Goal: Task Accomplishment & Management: Use online tool/utility

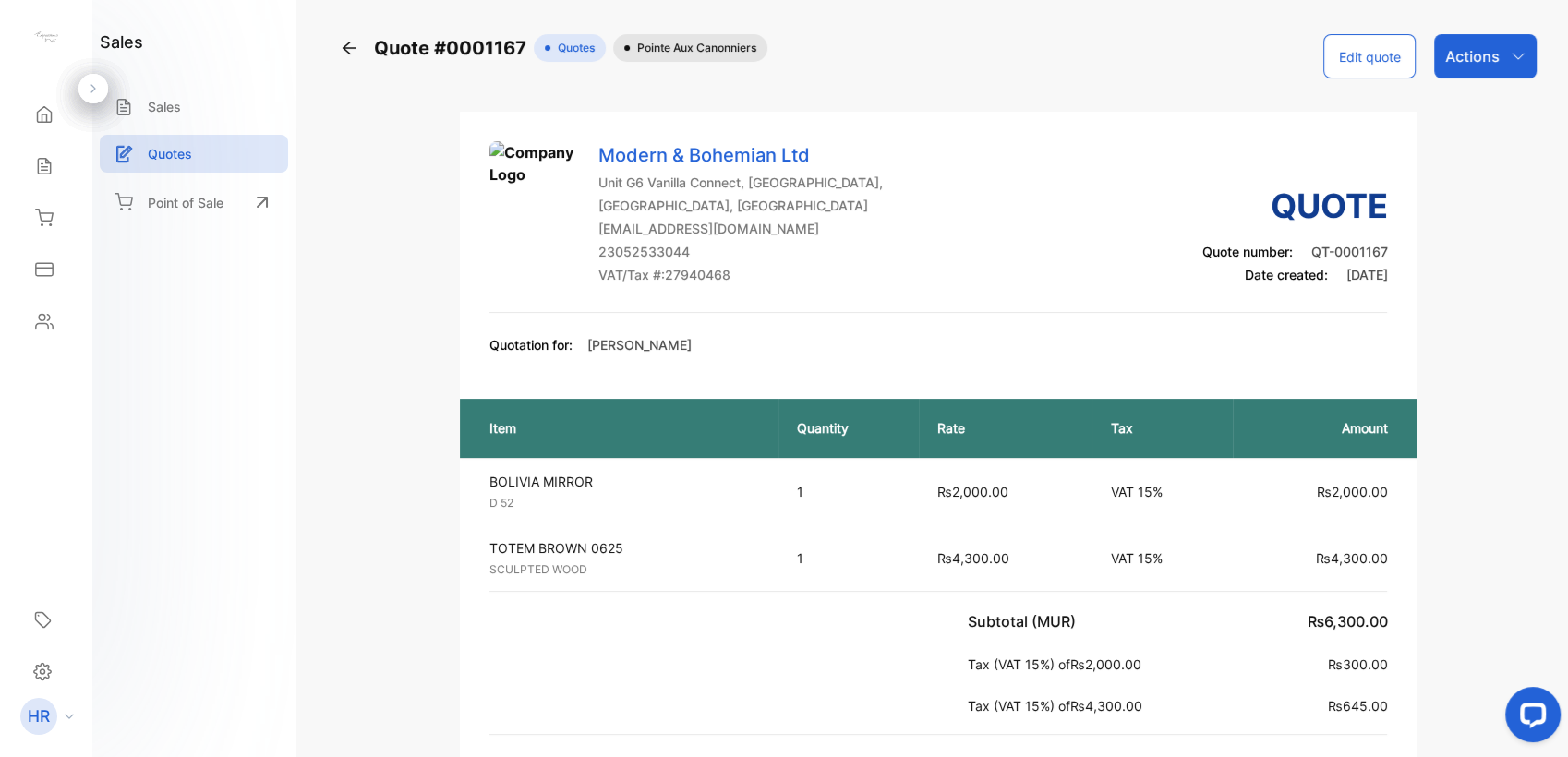
drag, startPoint x: 533, startPoint y: 427, endPoint x: 650, endPoint y: 405, distance: 119.1
click at [650, 405] on th "Item" at bounding box center [619, 428] width 319 height 59
drag, startPoint x: 575, startPoint y: 340, endPoint x: 702, endPoint y: 364, distance: 129.2
click at [702, 364] on div "Modern & Bohemian Ltd Unit G6 Vanilla Connect, [GEOGRAPHIC_DATA], [GEOGRAPHIC_D…" at bounding box center [938, 485] width 957 height 747
drag, startPoint x: 702, startPoint y: 364, endPoint x: 713, endPoint y: 351, distance: 17.0
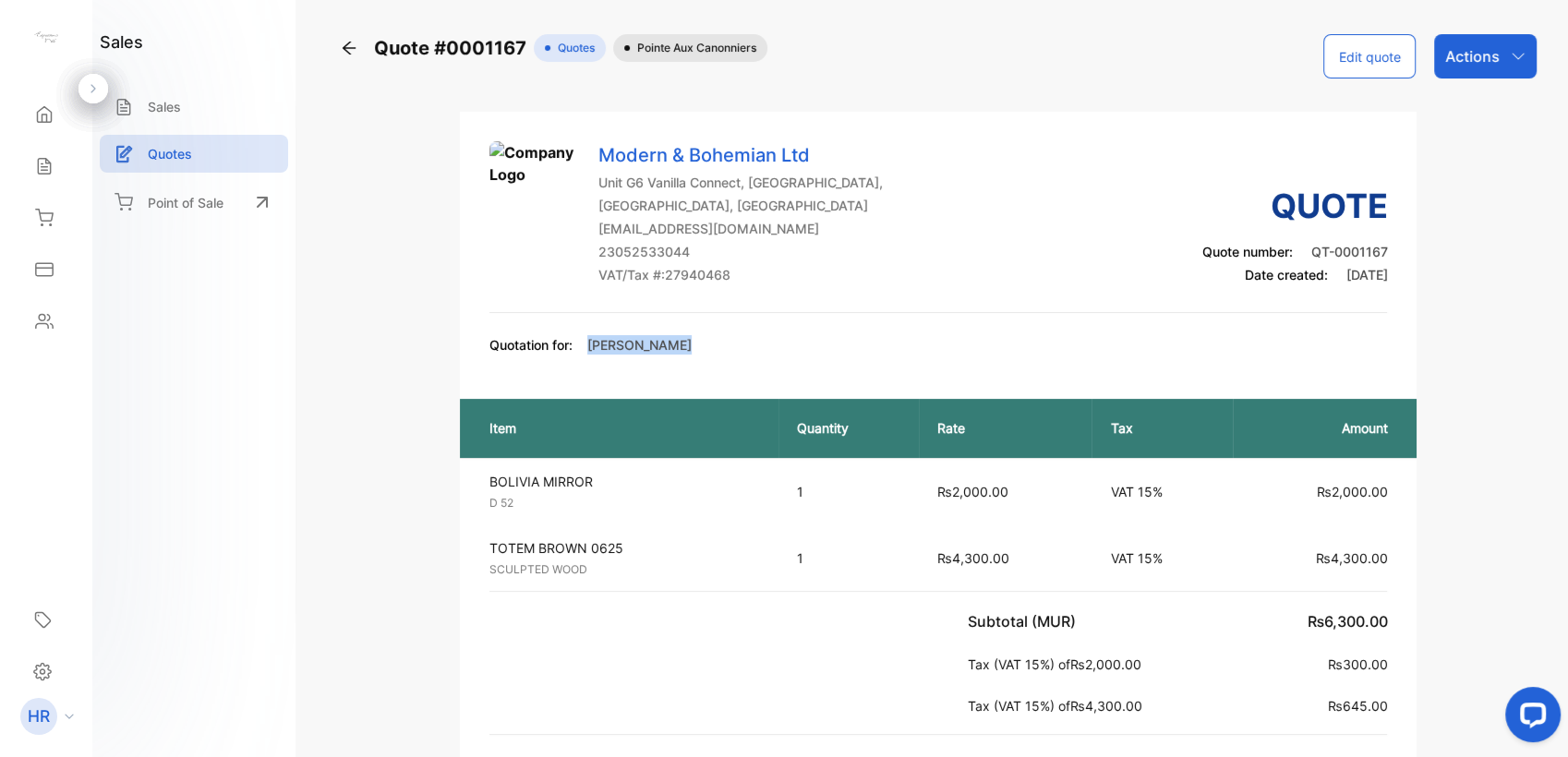
drag, startPoint x: 713, startPoint y: 351, endPoint x: 687, endPoint y: 360, distance: 27.5
click at [687, 360] on div "Modern & Bohemian Ltd Unit G6 Vanilla Connect, [GEOGRAPHIC_DATA], [GEOGRAPHIC_D…" at bounding box center [938, 485] width 957 height 747
click at [685, 363] on div "Modern & Bohemian Ltd Unit G6 Vanilla Connect, [GEOGRAPHIC_DATA], [GEOGRAPHIC_D…" at bounding box center [938, 485] width 957 height 747
drag, startPoint x: 586, startPoint y: 342, endPoint x: 679, endPoint y: 343, distance: 93.0
click at [679, 343] on div "Quotation for: [PERSON_NAME]" at bounding box center [938, 346] width 898 height 23
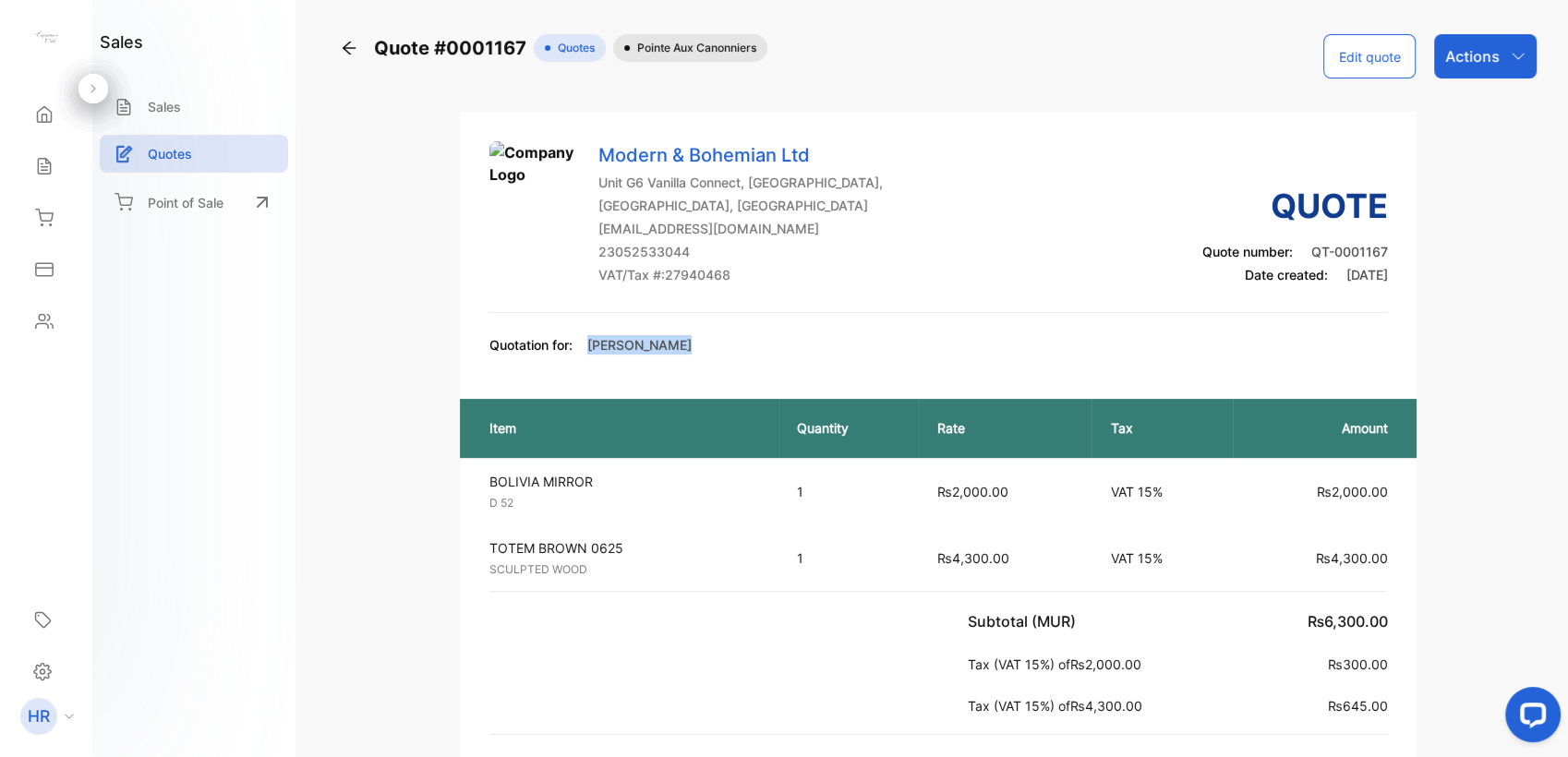
click at [680, 343] on div "Quotation for: [PERSON_NAME]" at bounding box center [938, 346] width 898 height 23
click at [694, 354] on div "Quotation for: [PERSON_NAME]" at bounding box center [938, 346] width 898 height 23
drag, startPoint x: 701, startPoint y: 357, endPoint x: 587, endPoint y: 347, distance: 114.4
click at [587, 347] on div "Quotation for: [PERSON_NAME]" at bounding box center [938, 346] width 898 height 23
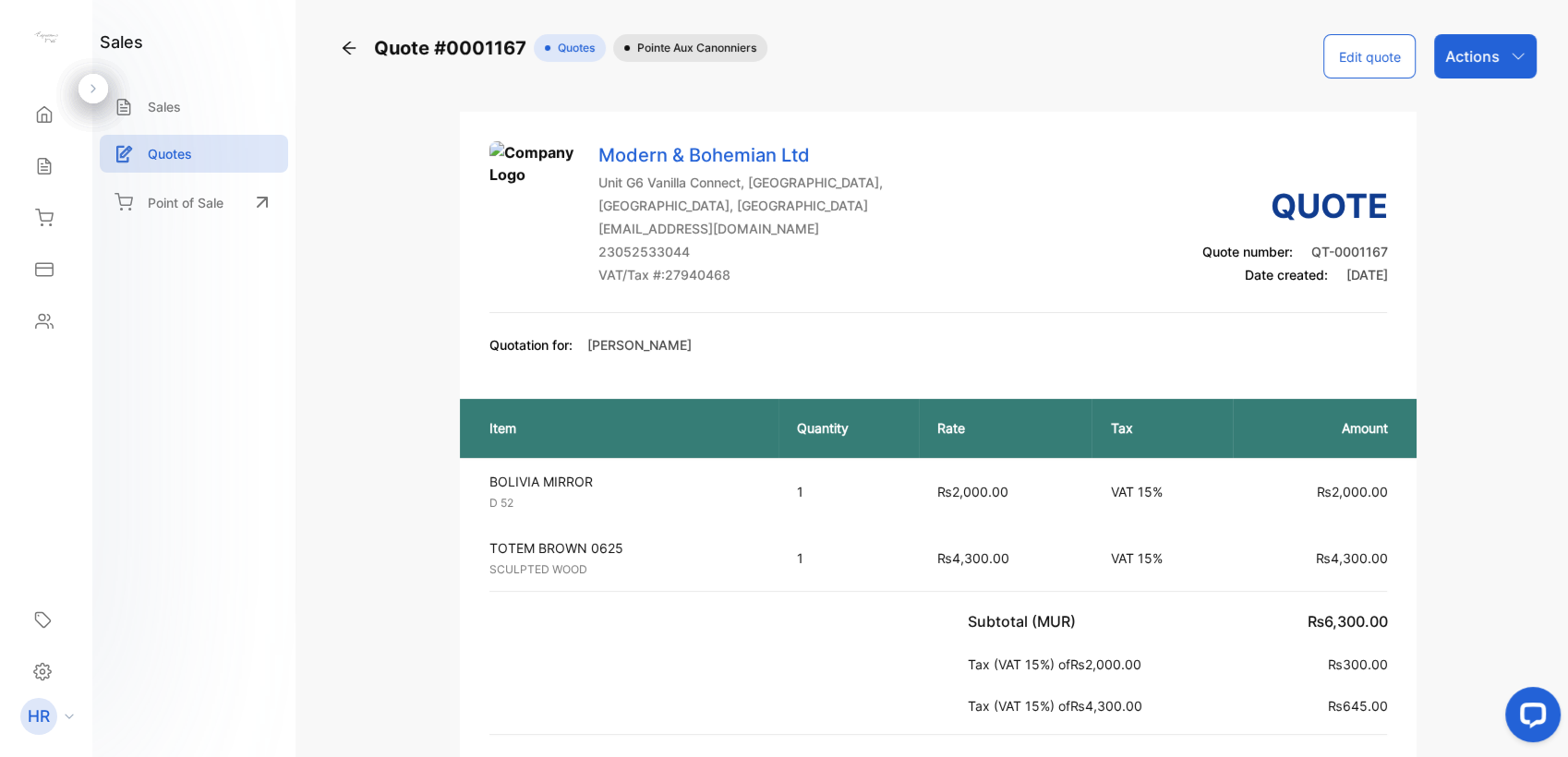
drag, startPoint x: 587, startPoint y: 347, endPoint x: 587, endPoint y: 378, distance: 31.0
click at [587, 378] on div "Modern & Bohemian Ltd Unit G6 Vanilla Connect, [GEOGRAPHIC_DATA], [GEOGRAPHIC_D…" at bounding box center [938, 485] width 957 height 747
drag, startPoint x: 585, startPoint y: 341, endPoint x: 698, endPoint y: 340, distance: 113.0
click at [698, 340] on div "Quotation for: [PERSON_NAME]" at bounding box center [938, 346] width 898 height 23
copy p "[PERSON_NAME]"
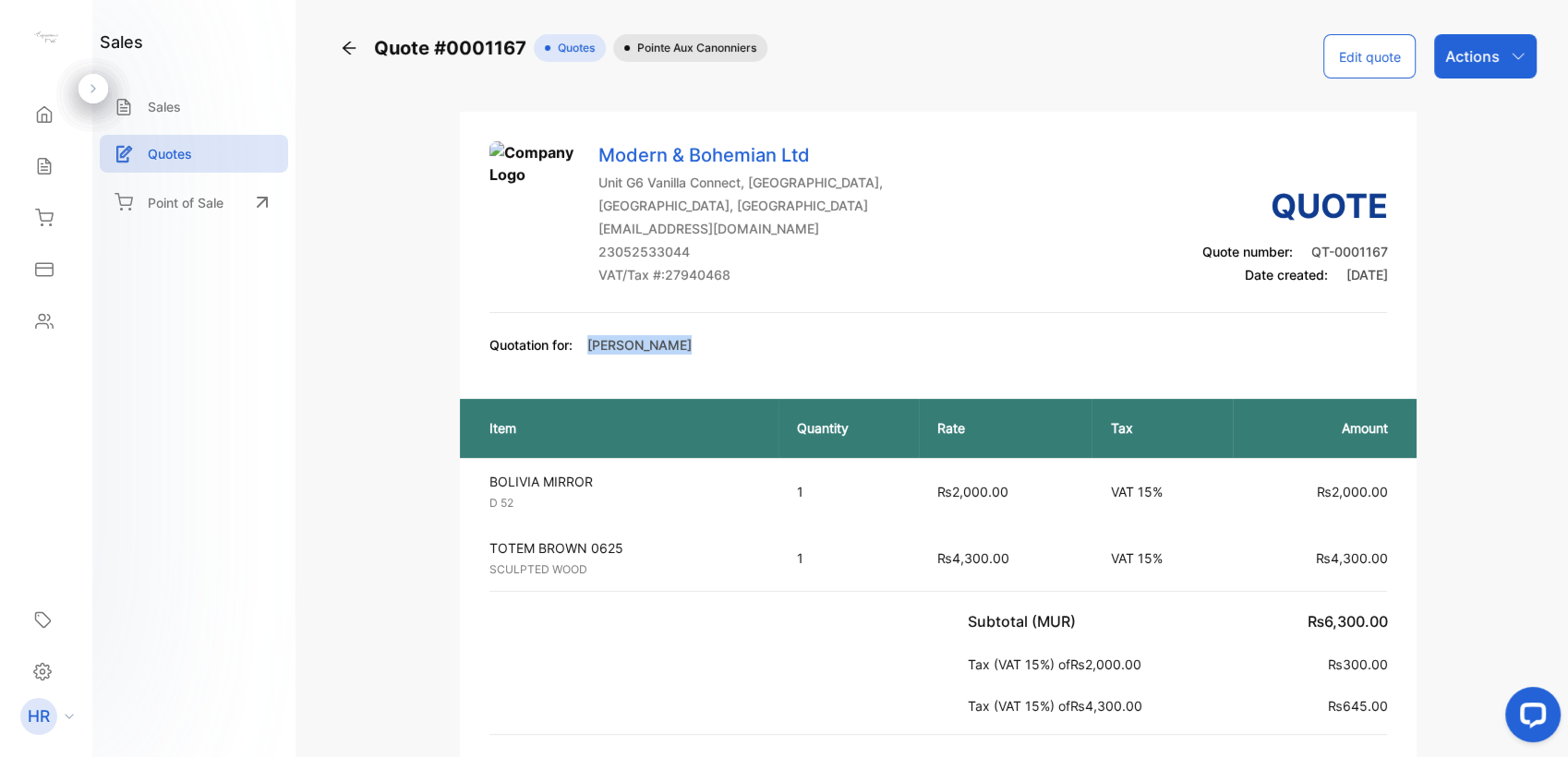
click at [715, 340] on div "Quotation for: [PERSON_NAME]" at bounding box center [938, 346] width 898 height 23
click at [390, 115] on div "Quote #0001167 Quotes Pointe aux Canonniers Edit quote Actions Modern & Bohemia…" at bounding box center [937, 447] width 1204 height 824
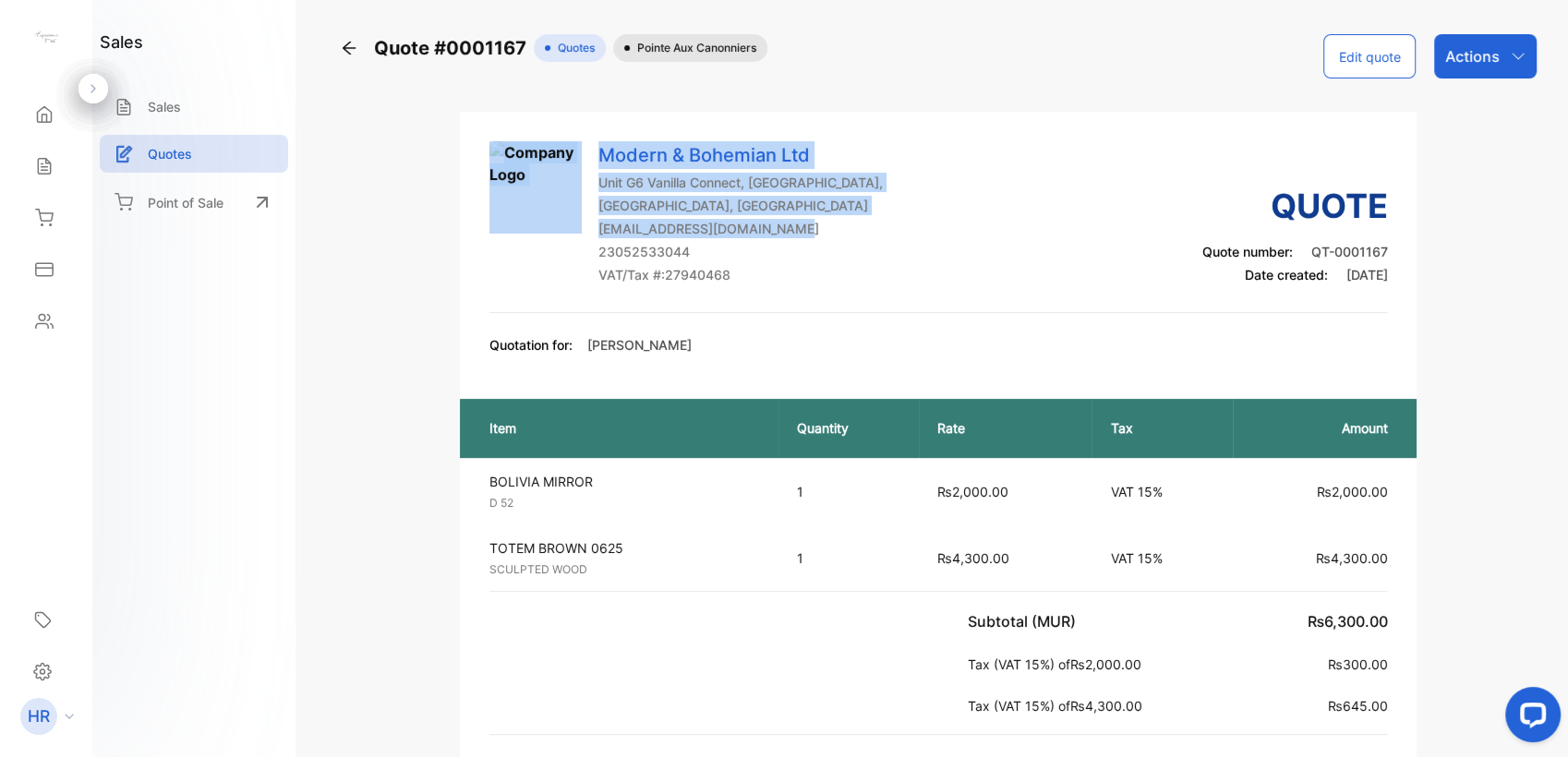
drag, startPoint x: 435, startPoint y: 171, endPoint x: 834, endPoint y: 218, distance: 401.8
click at [833, 218] on div "Quote #0001167 Quotes Pointe aux Canonniers Edit quote Actions Modern & Bohemia…" at bounding box center [937, 447] width 1204 height 824
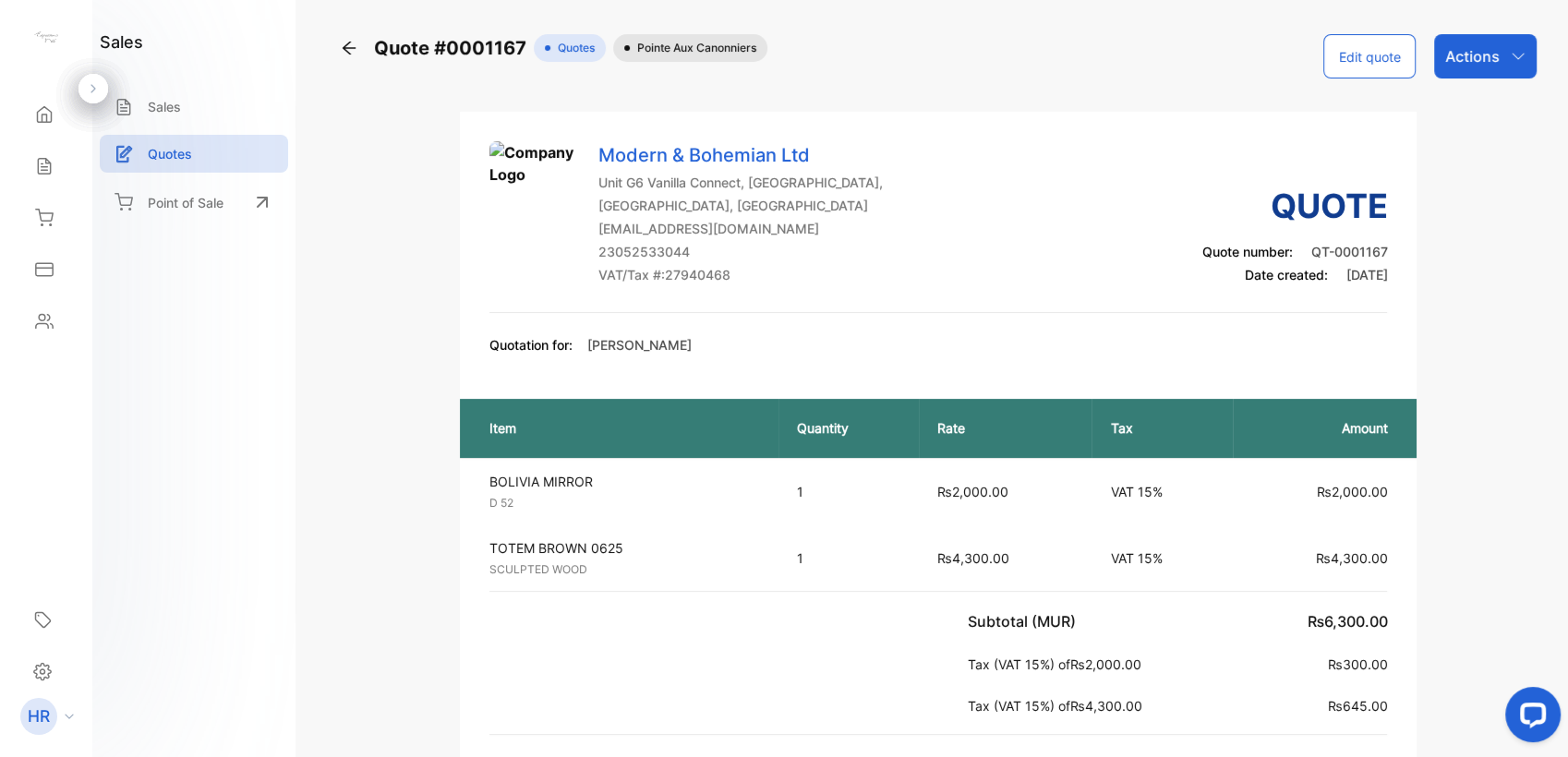
click at [406, 180] on div "Quote #0001167 Quotes Pointe aux Canonniers Edit quote Actions Modern & Bohemia…" at bounding box center [937, 447] width 1204 height 824
click at [362, 105] on div "Quote #0001167 Quotes Pointe aux Canonniers Edit quote Actions Modern & Bohemia…" at bounding box center [937, 447] width 1204 height 824
drag, startPoint x: 360, startPoint y: 116, endPoint x: 354, endPoint y: 172, distance: 56.3
click at [354, 172] on div "Quote #0001167 Quotes Pointe aux Canonniers Edit quote Actions Modern & Bohemia…" at bounding box center [937, 447] width 1204 height 824
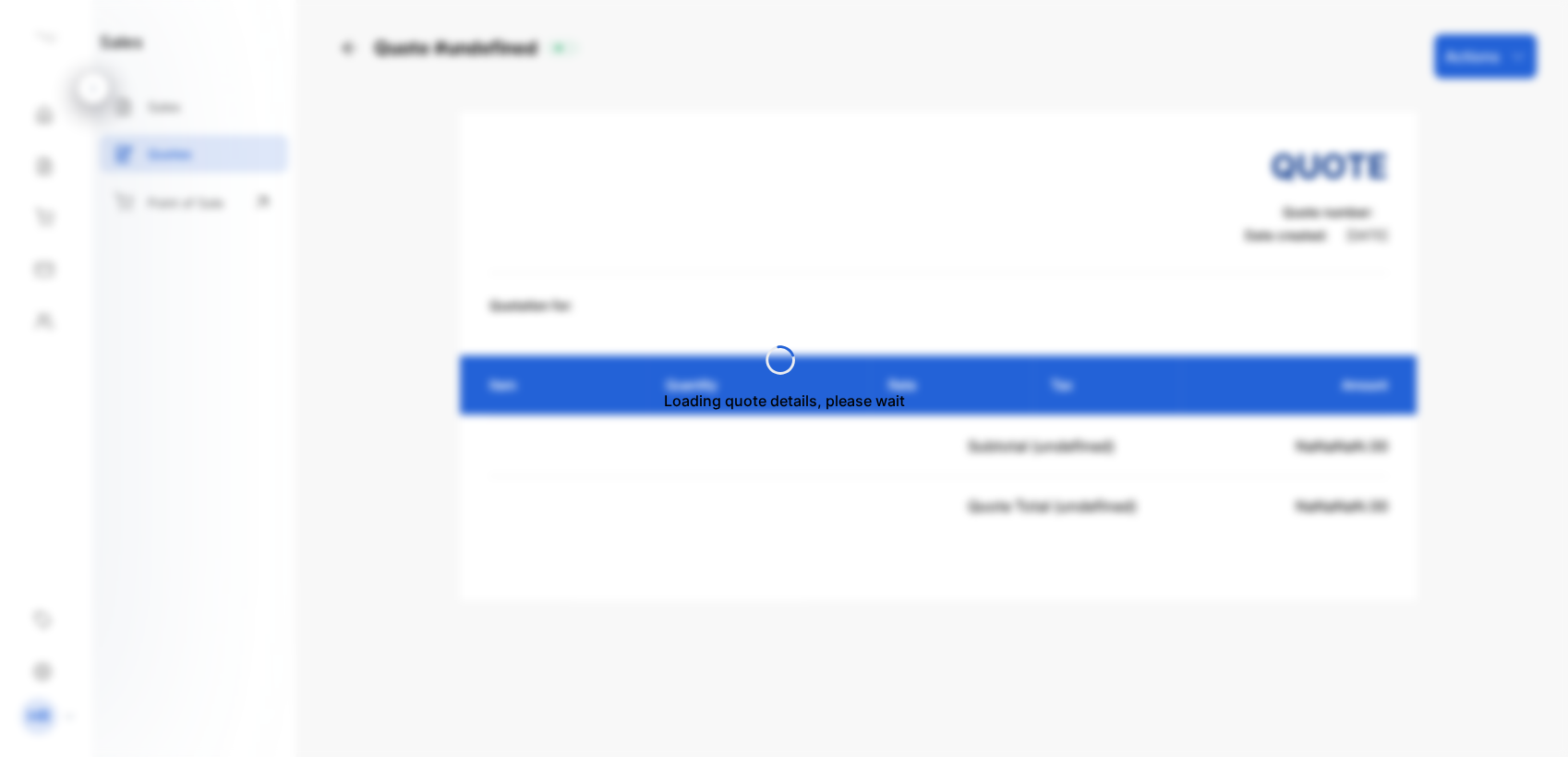
drag, startPoint x: 0, startPoint y: 0, endPoint x: 387, endPoint y: 233, distance: 451.7
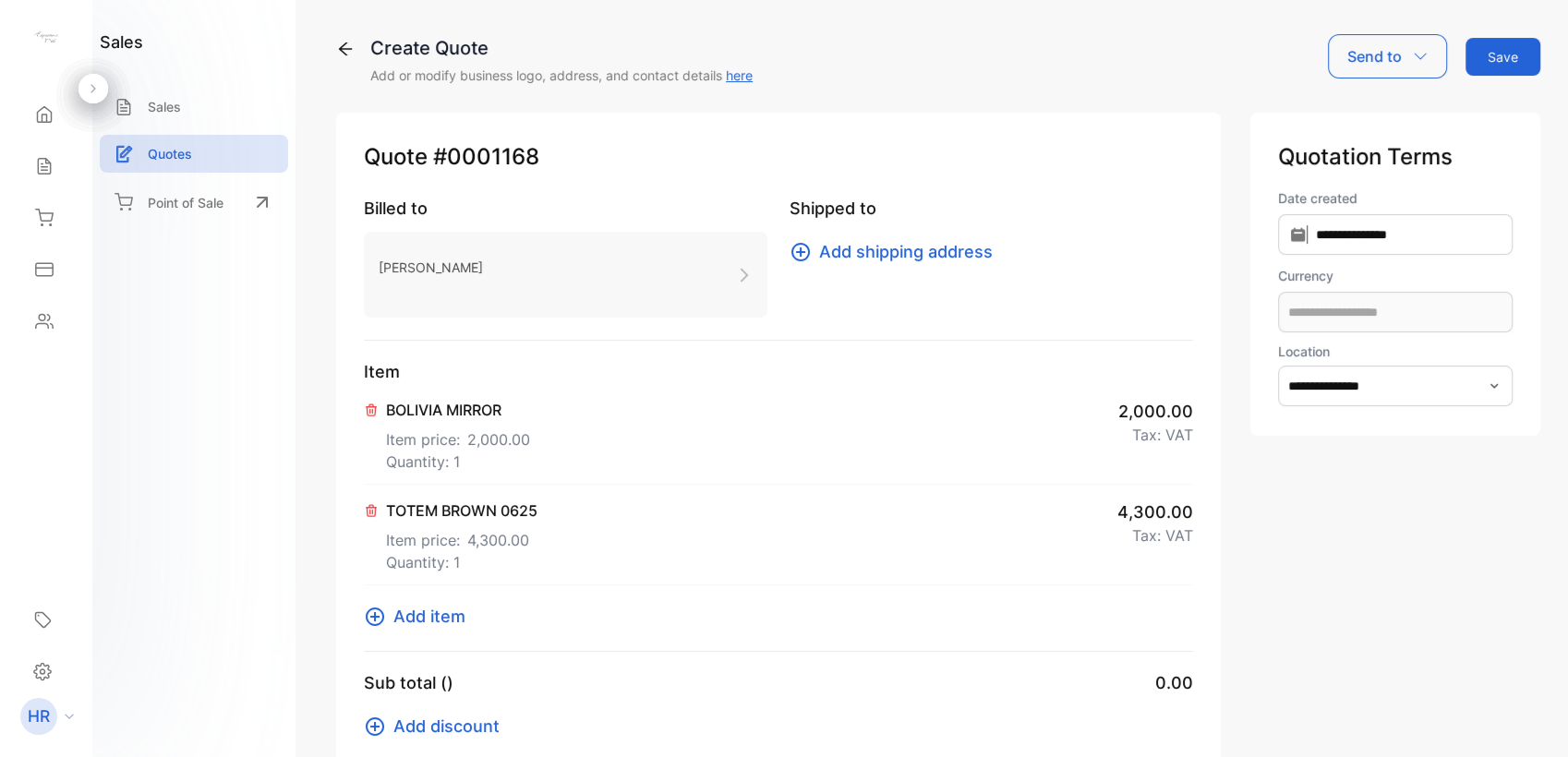
type input "**********"
click at [345, 54] on icon at bounding box center [345, 49] width 19 height 19
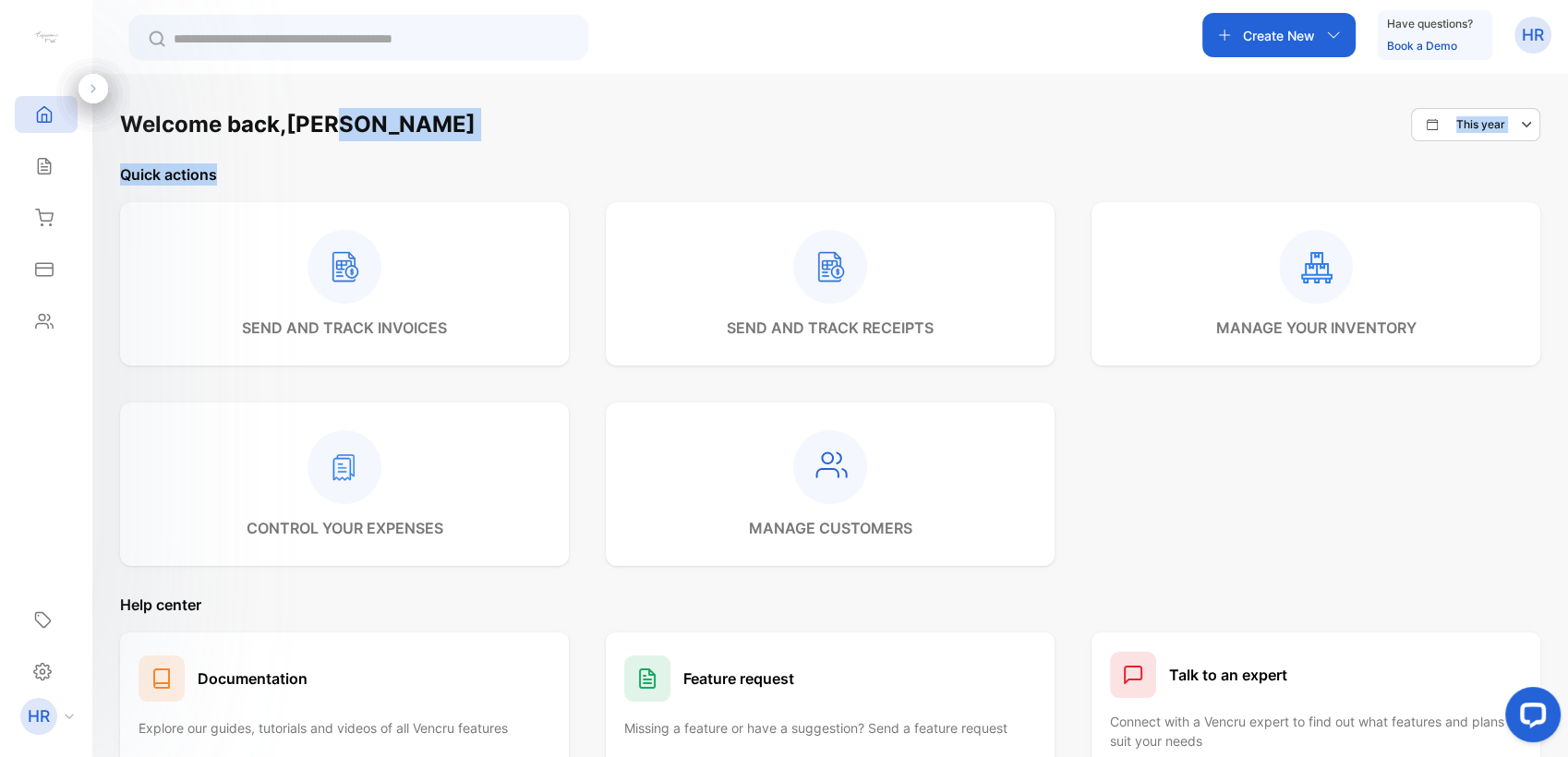
drag, startPoint x: 502, startPoint y: 135, endPoint x: 866, endPoint y: 169, distance: 365.6
click at [866, 169] on div "Welcome back, Hans This year Quick actions send and track invoices send and tra…" at bounding box center [830, 458] width 1420 height 699
click at [389, 66] on div "Create New Have questions? Book a Demo HR" at bounding box center [830, 36] width 1476 height 74
drag, startPoint x: 674, startPoint y: 65, endPoint x: 665, endPoint y: 78, distance: 15.8
click at [666, 77] on div "Create New Have questions? Book a Demo HR Welcome back, Hans This year Quick ac…" at bounding box center [830, 434] width 1476 height 867
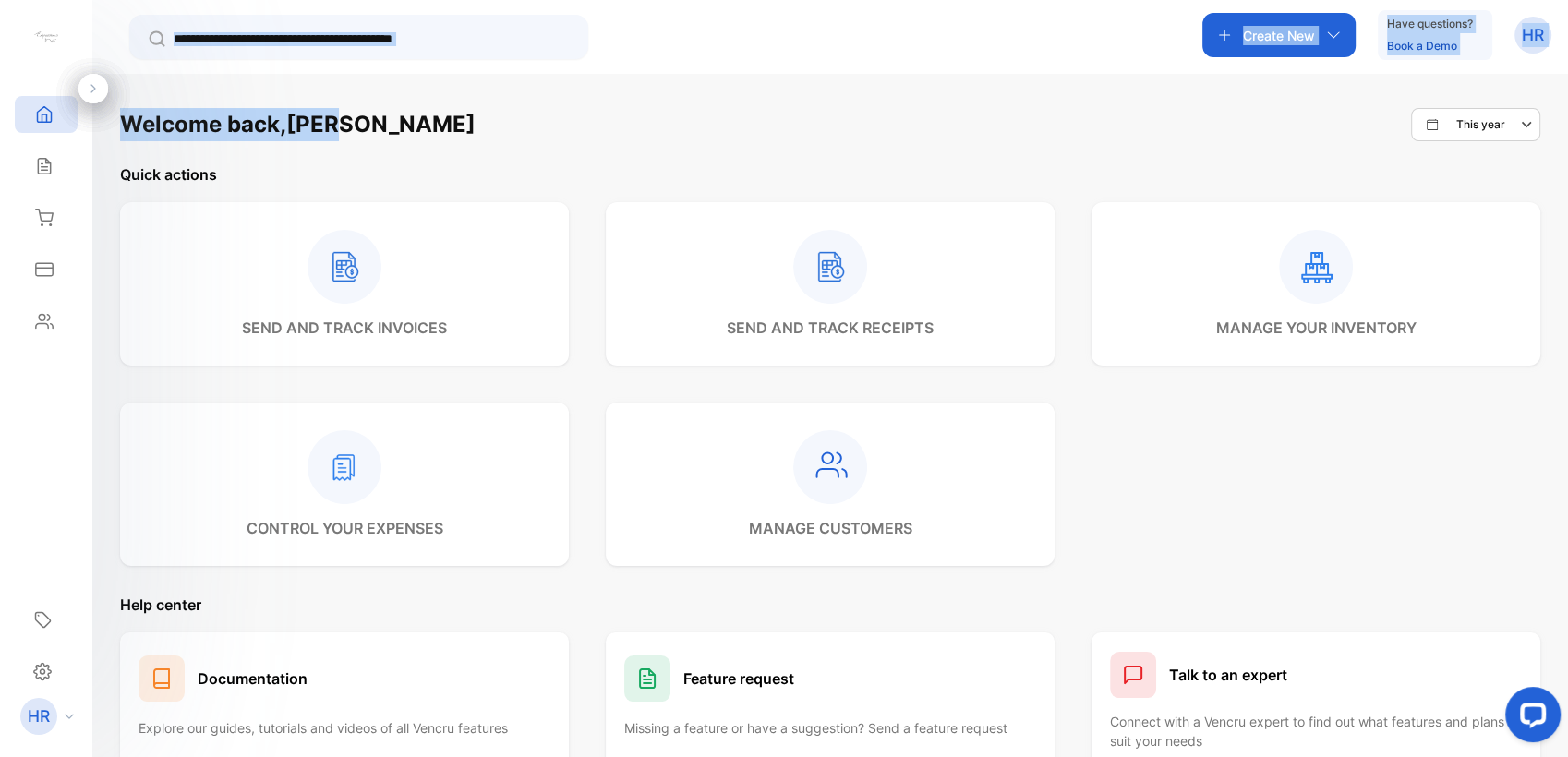
drag, startPoint x: 651, startPoint y: 138, endPoint x: 661, endPoint y: 133, distance: 11.2
click at [651, 139] on div "Welcome back, Hans This year" at bounding box center [830, 125] width 1420 height 34
drag, startPoint x: 676, startPoint y: 126, endPoint x: 644, endPoint y: 106, distance: 37.7
drag, startPoint x: 644, startPoint y: 106, endPoint x: 584, endPoint y: 103, distance: 60.1
click at [585, 103] on div "Welcome back, Hans This year Quick actions send and track invoices send and tra…" at bounding box center [830, 452] width 1476 height 757
